Goal: Use online tool/utility: Utilize a website feature to perform a specific function

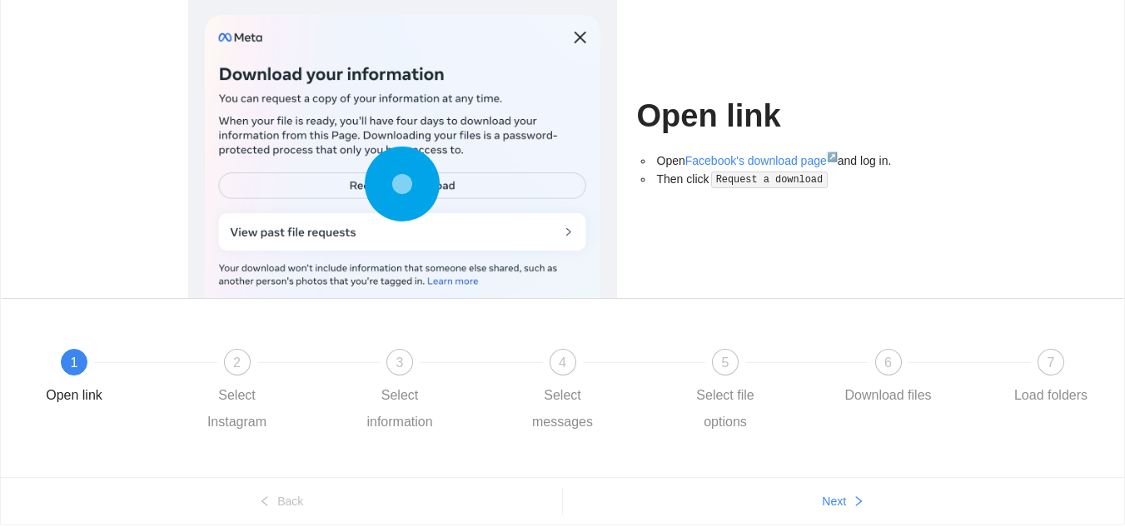
scroll to position [135, 0]
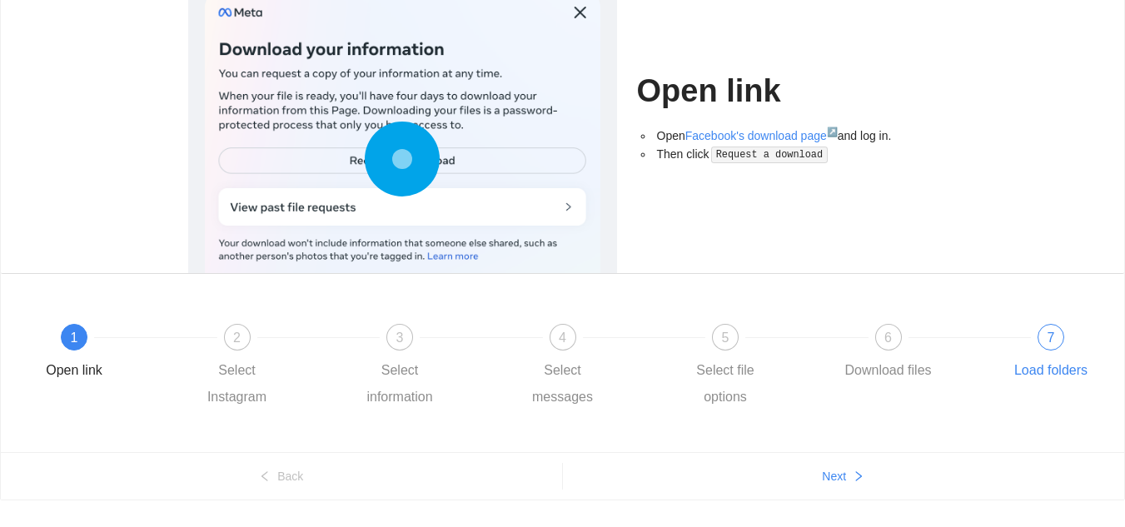
click at [1086, 350] on div "7 Load folders" at bounding box center [1050, 354] width 97 height 60
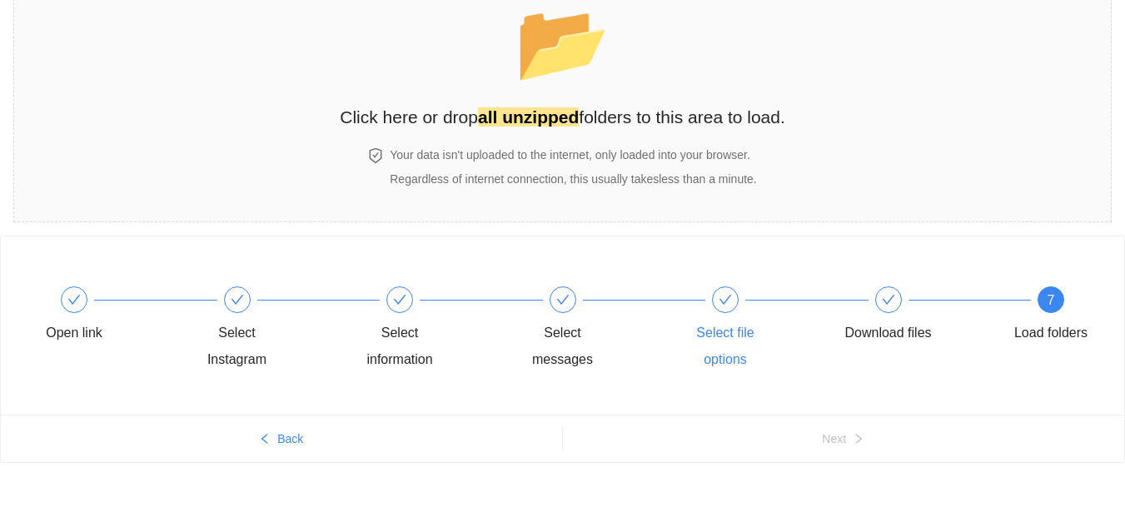
scroll to position [0, 0]
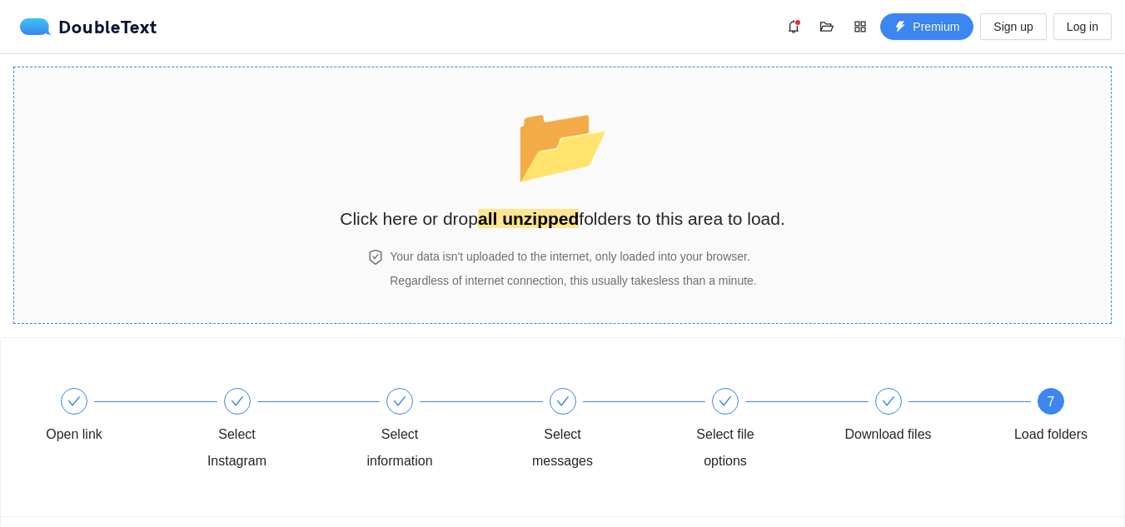
click at [542, 256] on h4 "Your data isn't uploaded to the internet, only loaded into your browser." at bounding box center [573, 256] width 366 height 18
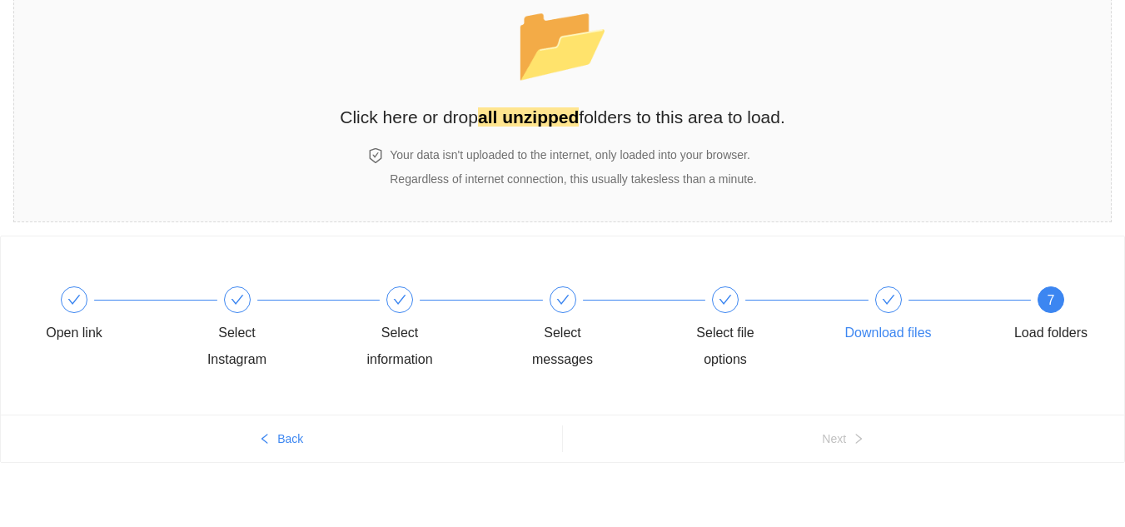
click at [887, 311] on div at bounding box center [888, 299] width 27 height 27
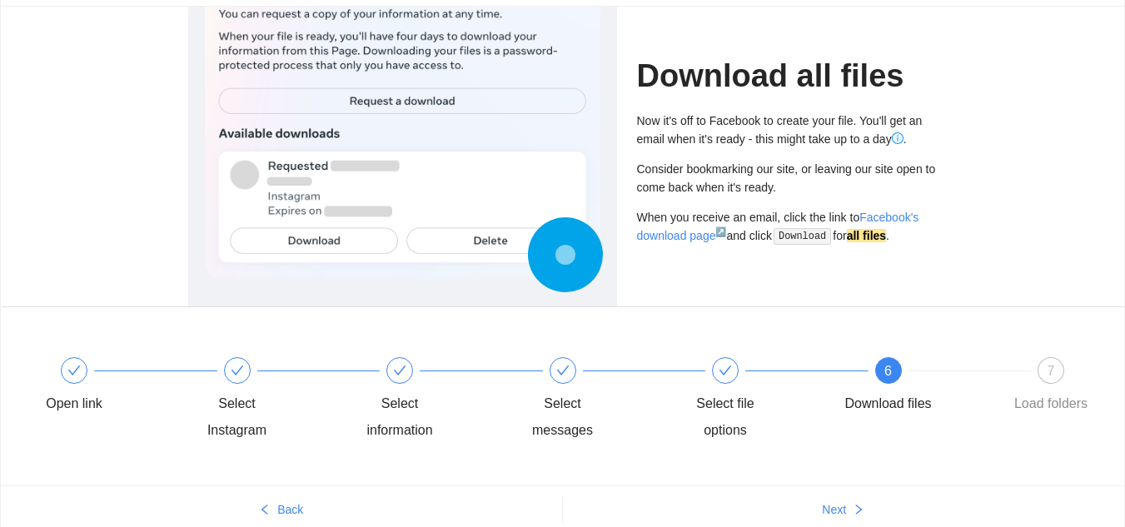
click at [970, 379] on div "6 Download files" at bounding box center [921, 387] width 163 height 60
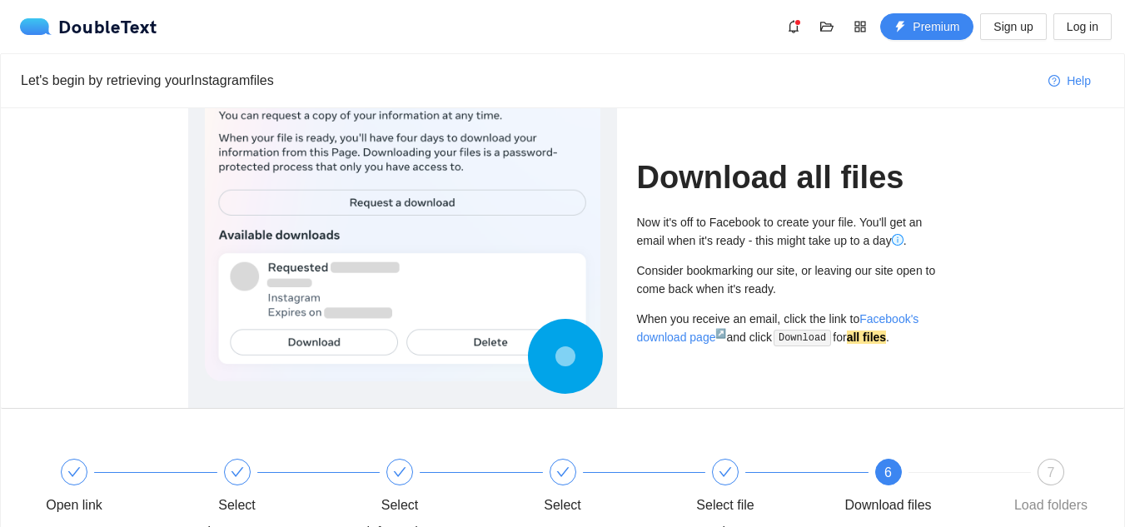
click at [38, 51] on div "DoubleText Premium Sign up Log in" at bounding box center [562, 26] width 1125 height 53
click at [82, 22] on div "DoubleText" at bounding box center [88, 26] width 137 height 17
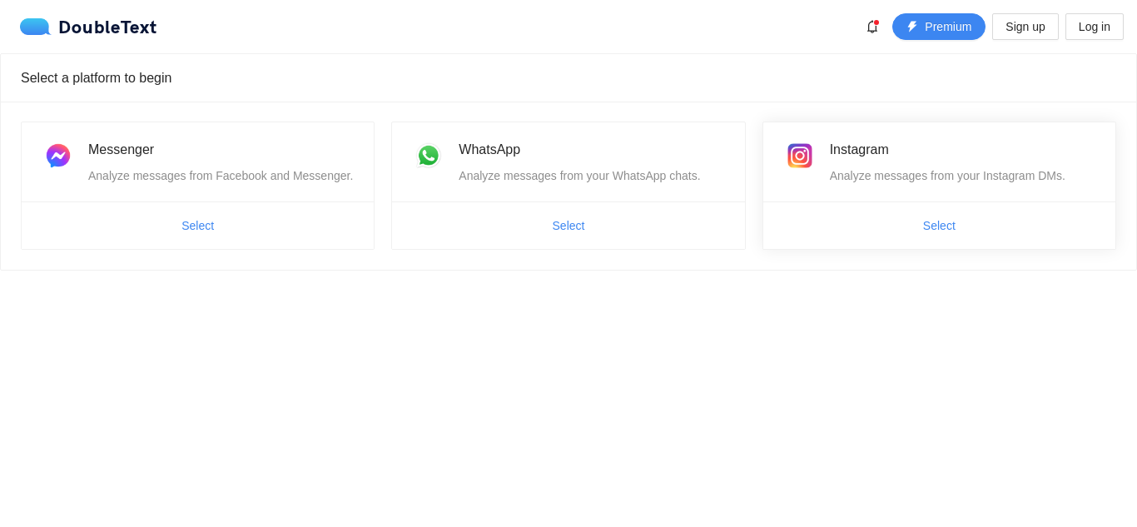
click at [867, 228] on span "Select" at bounding box center [939, 225] width 352 height 27
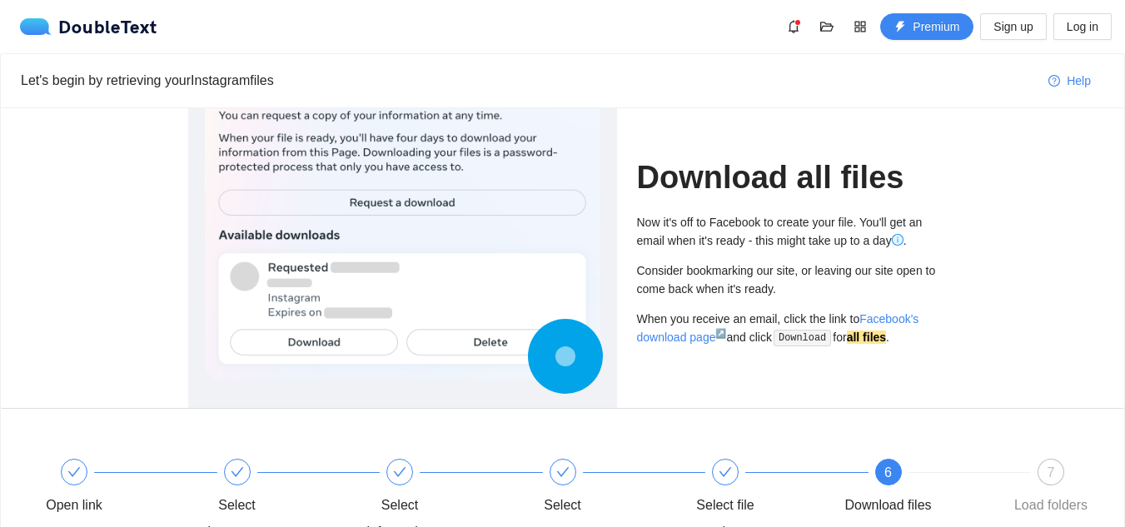
scroll to position [172, 0]
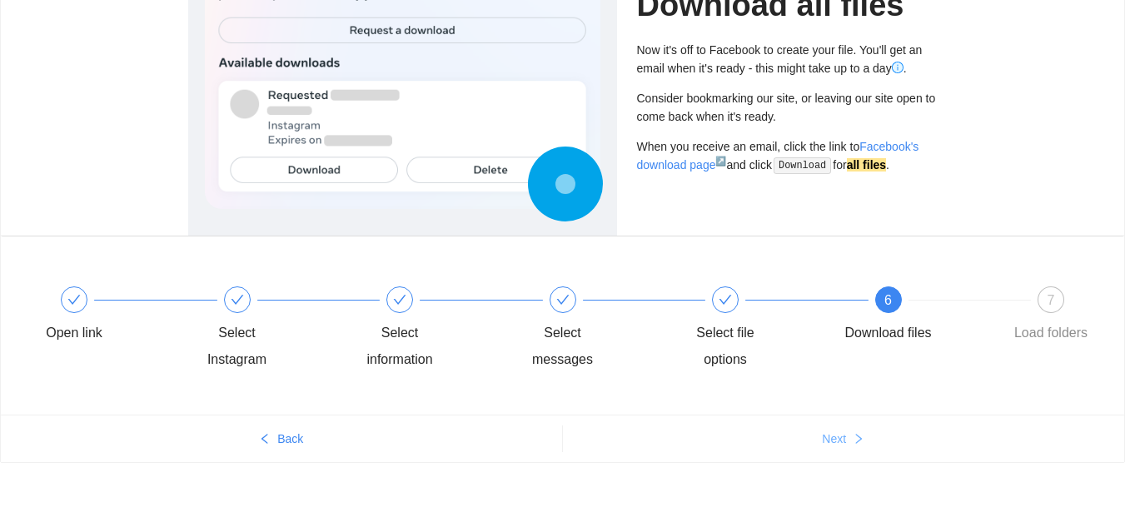
click at [837, 444] on span "Next" at bounding box center [834, 439] width 24 height 18
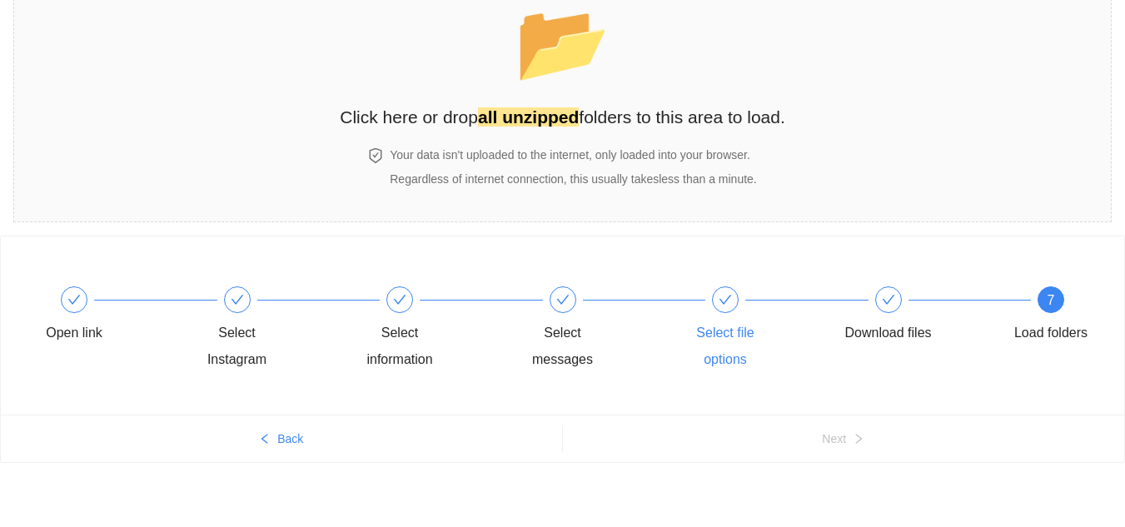
scroll to position [0, 0]
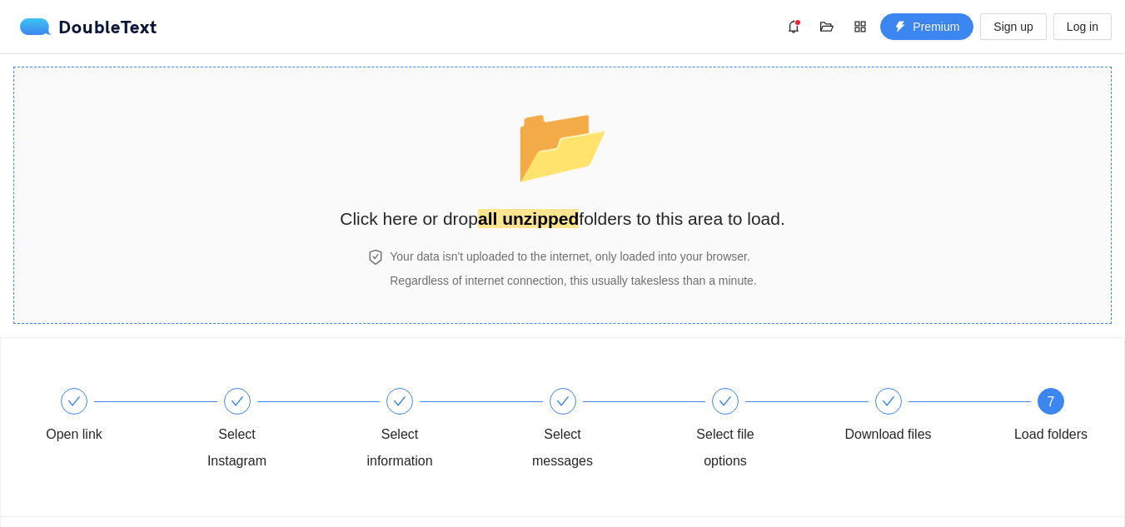
click at [599, 167] on span "📂" at bounding box center [563, 144] width 96 height 85
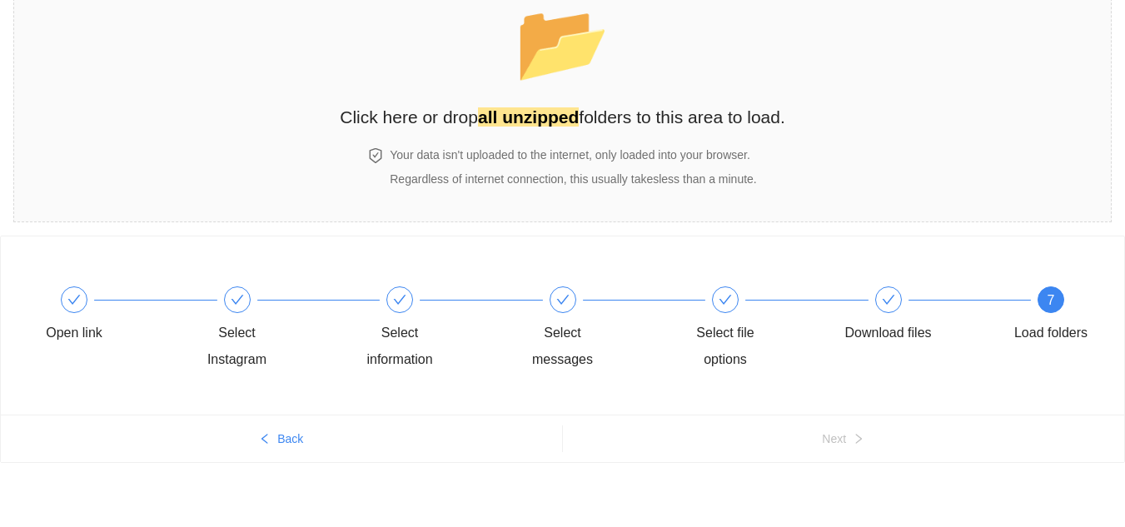
scroll to position [102, 0]
click at [221, 292] on div "Select Instagram" at bounding box center [270, 329] width 163 height 87
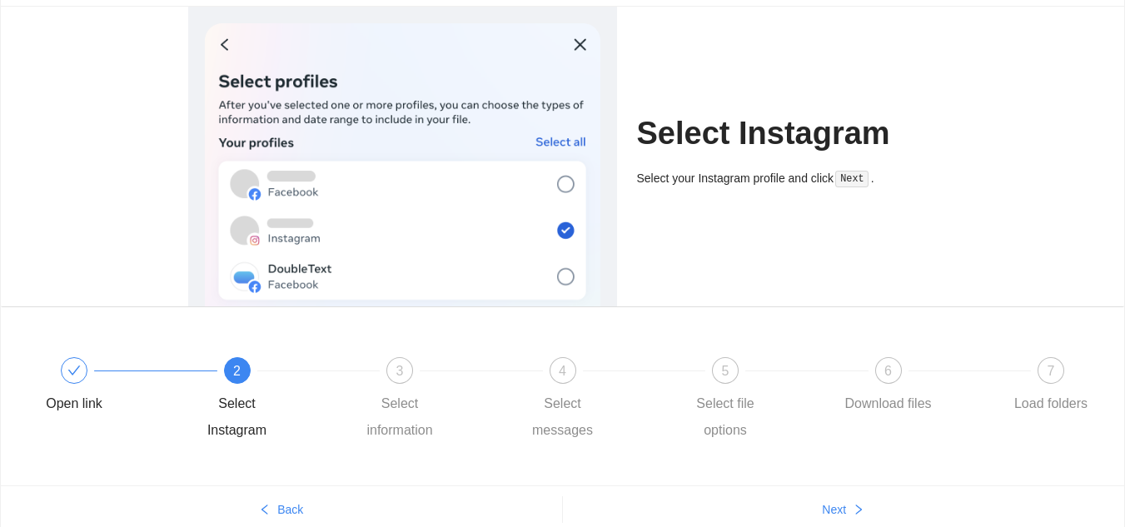
click at [421, 346] on div "Open link 2 Select Instagram 3 Select information 4 Select messages 5 Select fi…" at bounding box center [562, 401] width 1073 height 120
click at [422, 410] on div "Select information" at bounding box center [399, 416] width 97 height 53
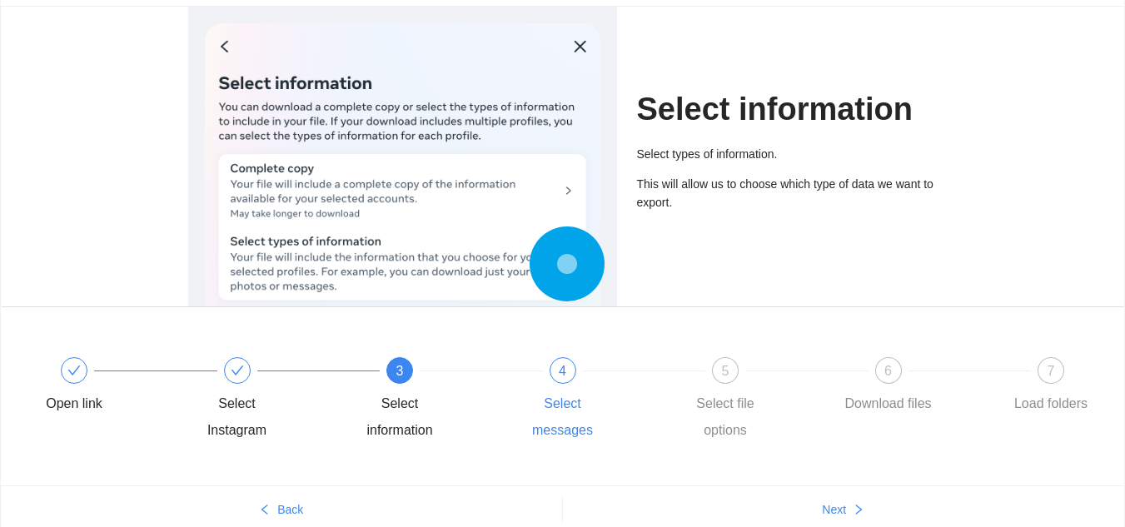
click at [572, 379] on div "4" at bounding box center [562, 370] width 27 height 27
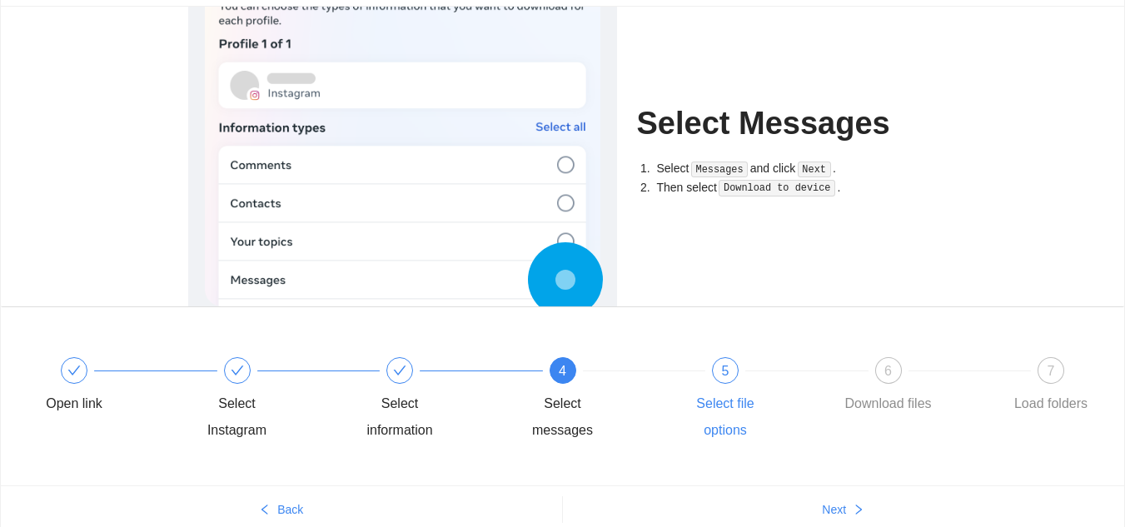
click at [686, 401] on div "Select file options" at bounding box center [725, 416] width 97 height 53
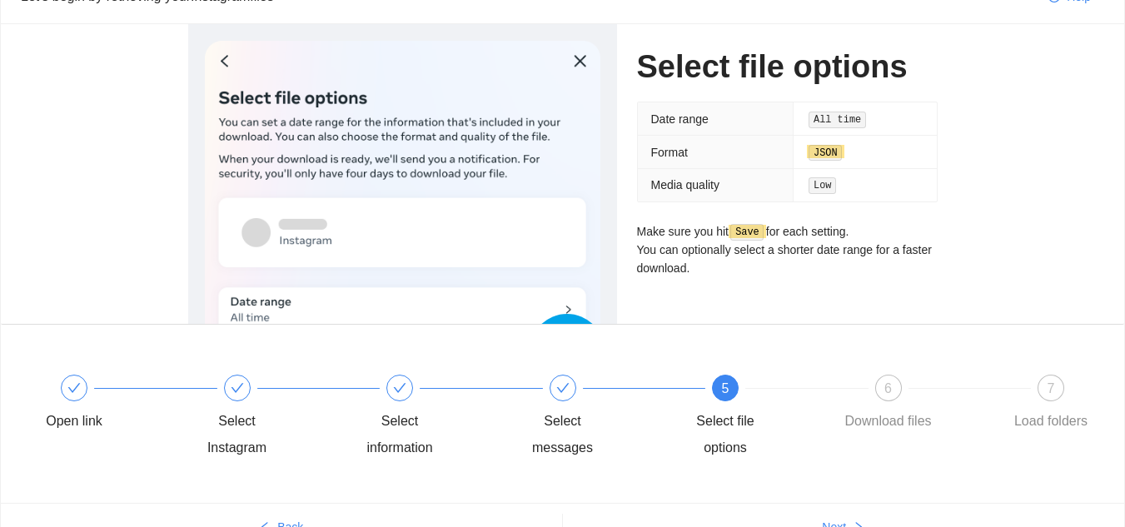
scroll to position [83, 0]
click at [834, 147] on code "JSON" at bounding box center [824, 154] width 33 height 17
click at [873, 434] on div "Download files" at bounding box center [887, 422] width 87 height 27
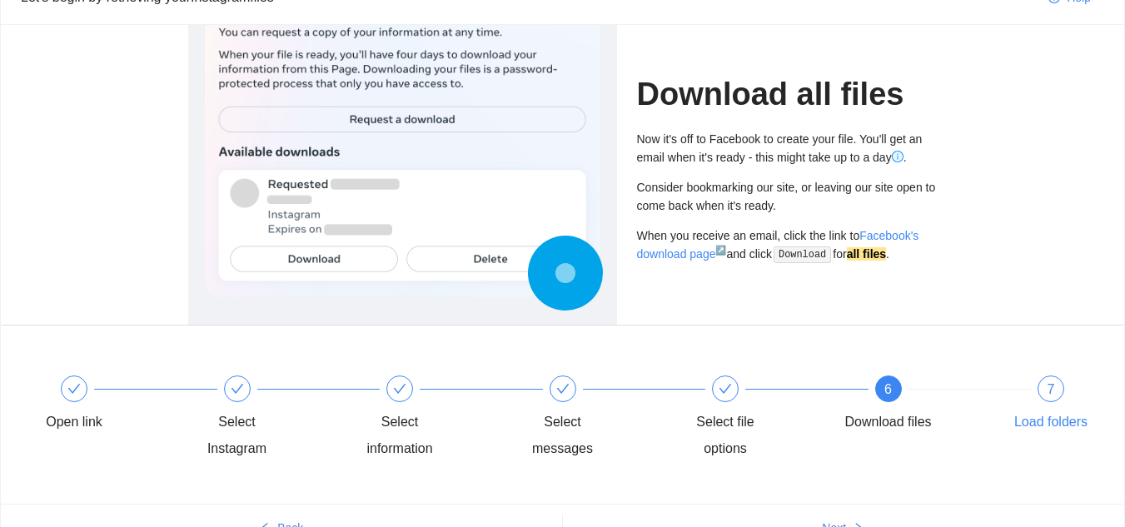
click at [1027, 396] on div "7 Load folders" at bounding box center [1050, 405] width 97 height 60
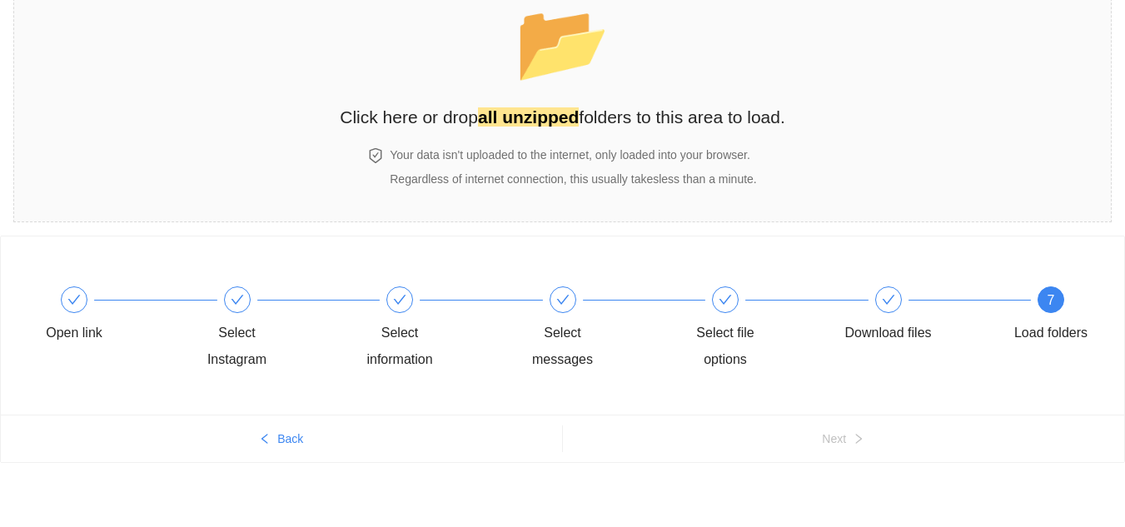
scroll to position [102, 0]
click at [580, 29] on span "📂" at bounding box center [563, 42] width 96 height 85
